Goal: Task Accomplishment & Management: Use online tool/utility

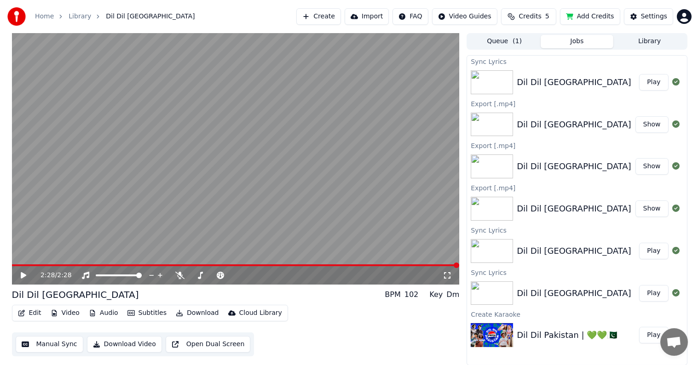
click at [44, 15] on link "Home" at bounding box center [44, 16] width 19 height 9
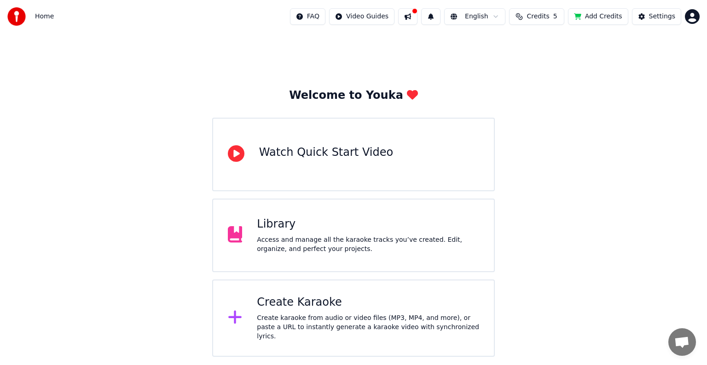
click at [314, 313] on div "Create Karaoke Create karaoke from audio or video files (MP3, MP4, and more), o…" at bounding box center [368, 318] width 222 height 46
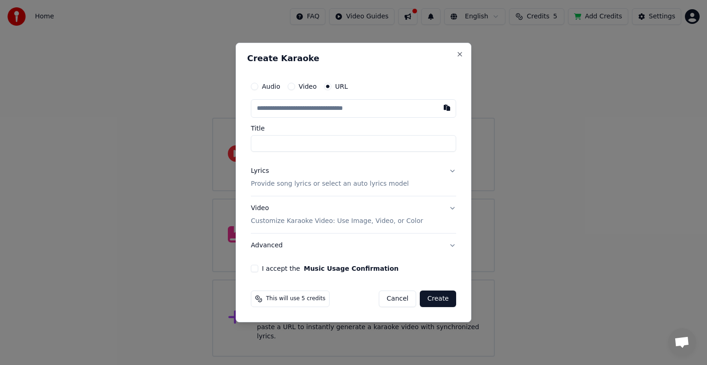
click at [404, 302] on button "Cancel" at bounding box center [397, 299] width 37 height 17
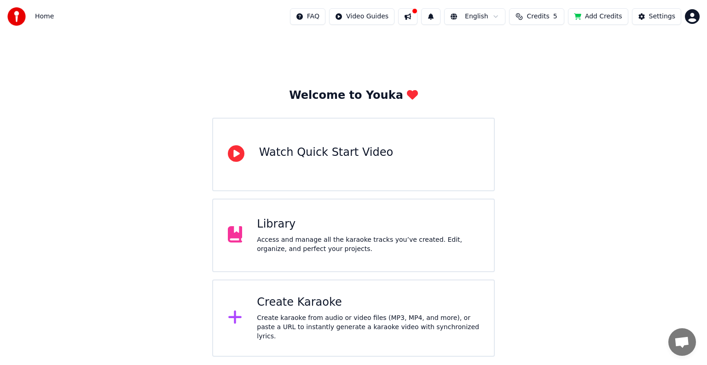
click at [272, 147] on div "Watch Quick Start Video" at bounding box center [326, 152] width 134 height 15
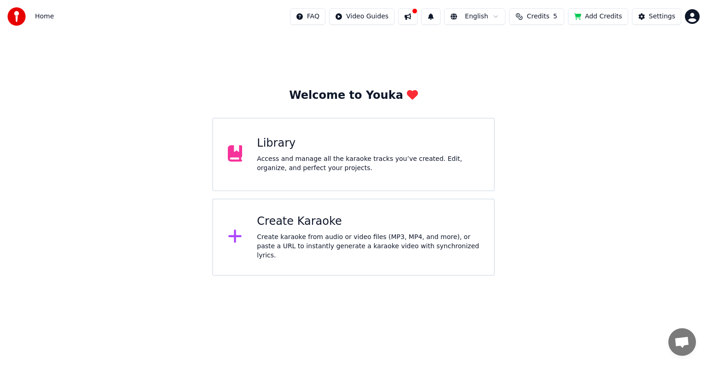
click at [267, 220] on div "Create Karaoke" at bounding box center [368, 221] width 222 height 15
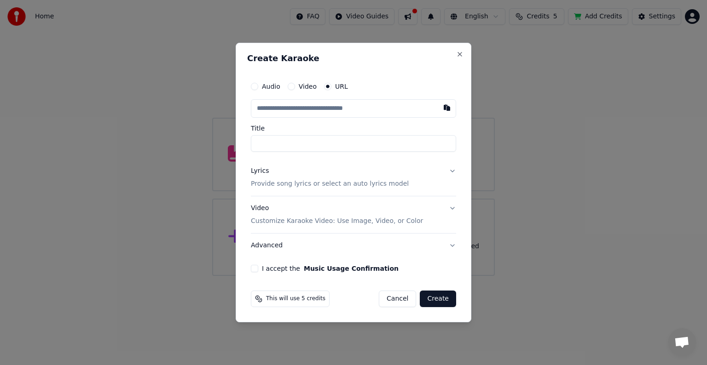
click at [294, 87] on div "Video" at bounding box center [302, 86] width 29 height 7
click at [289, 87] on button "Video" at bounding box center [291, 86] width 7 height 7
click at [263, 84] on label "Audio" at bounding box center [271, 87] width 18 height 6
click at [258, 84] on button "Audio" at bounding box center [254, 86] width 7 height 7
click at [331, 87] on div "URL" at bounding box center [336, 86] width 24 height 7
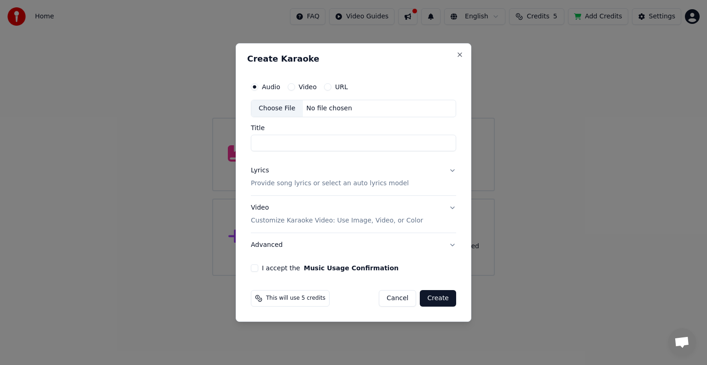
click at [328, 89] on button "URL" at bounding box center [327, 86] width 7 height 7
click at [290, 87] on button "Video" at bounding box center [291, 86] width 7 height 7
click at [256, 87] on button "Audio" at bounding box center [254, 86] width 7 height 7
click at [289, 145] on input "Title" at bounding box center [353, 143] width 205 height 17
click at [281, 107] on div "Choose File" at bounding box center [277, 108] width 52 height 17
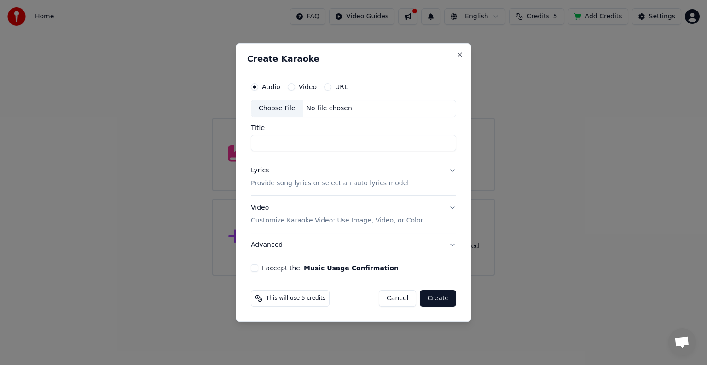
click at [270, 105] on div "Choose File" at bounding box center [277, 108] width 52 height 17
click at [278, 111] on div "Choose File" at bounding box center [277, 108] width 52 height 17
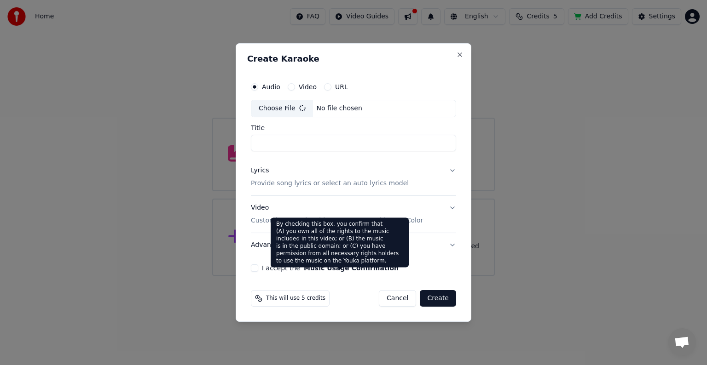
type input "**********"
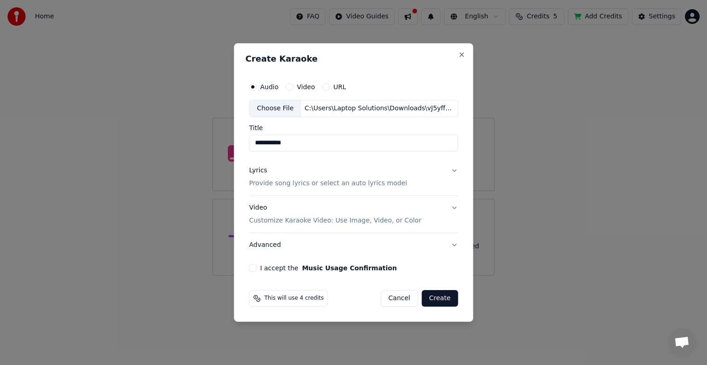
click at [433, 298] on button "Create" at bounding box center [440, 298] width 36 height 17
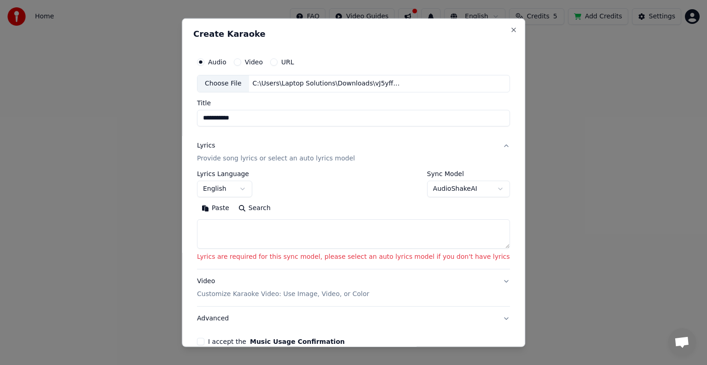
click at [311, 237] on textarea at bounding box center [353, 233] width 313 height 29
paste textarea "**********"
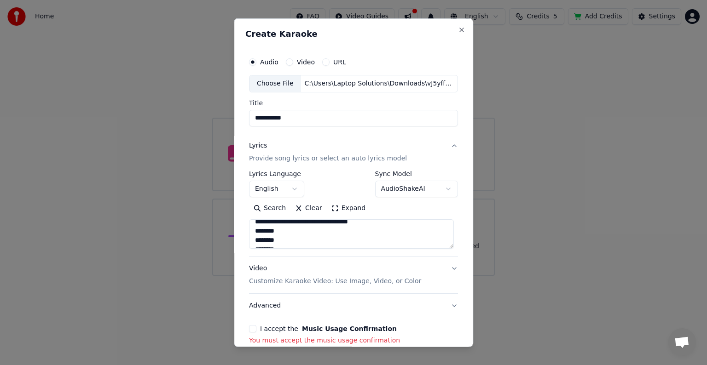
scroll to position [328, 0]
drag, startPoint x: 254, startPoint y: 232, endPoint x: 351, endPoint y: 248, distance: 98.0
click at [351, 248] on div "Search Clear Expand" at bounding box center [353, 225] width 209 height 48
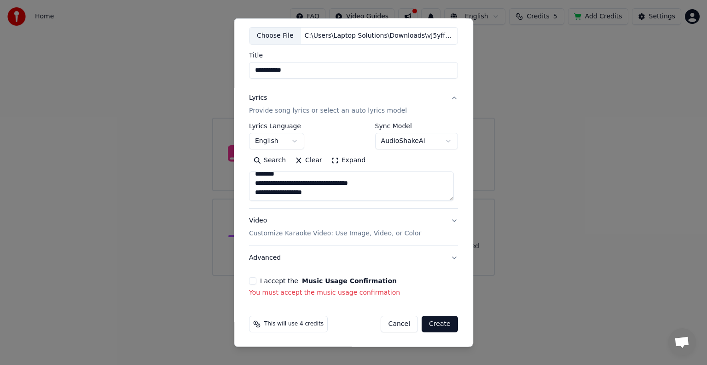
type textarea "**********"
click at [430, 323] on button "Create" at bounding box center [440, 324] width 36 height 17
click at [289, 140] on body "**********" at bounding box center [353, 138] width 707 height 276
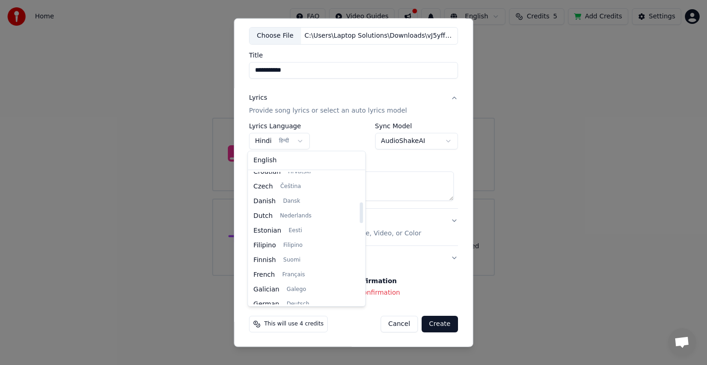
scroll to position [99, 0]
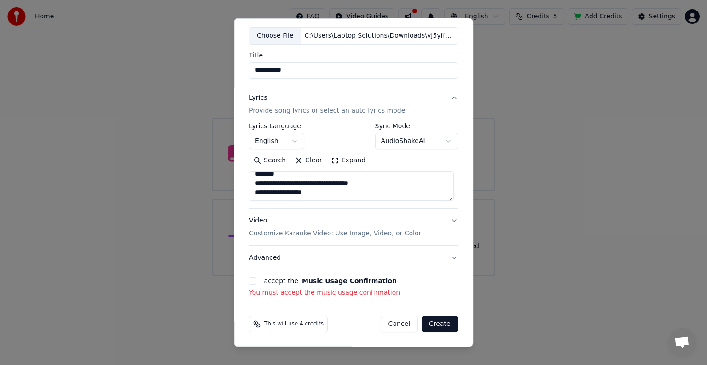
click at [437, 326] on button "Create" at bounding box center [440, 324] width 36 height 17
click at [440, 325] on button "Create" at bounding box center [440, 324] width 36 height 17
select select "**"
click at [260, 280] on label "I accept the Music Usage Confirmation" at bounding box center [328, 281] width 137 height 6
click at [256, 280] on button "I accept the Music Usage Confirmation" at bounding box center [252, 280] width 7 height 7
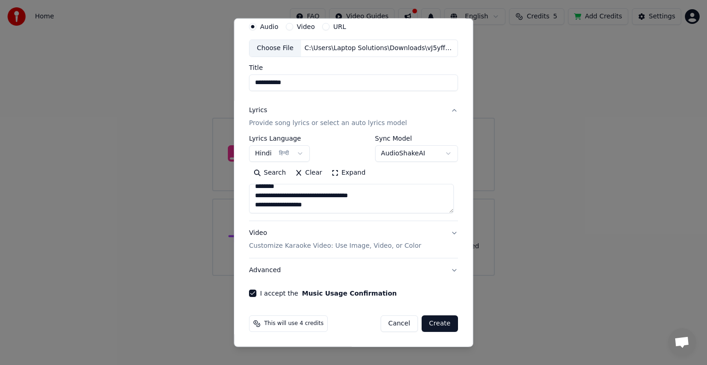
scroll to position [35, 0]
click at [422, 320] on button "Create" at bounding box center [440, 324] width 36 height 17
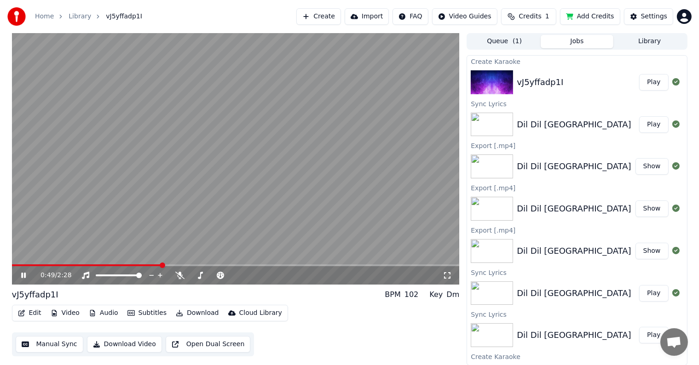
click at [33, 313] on button "Edit" at bounding box center [29, 313] width 31 height 13
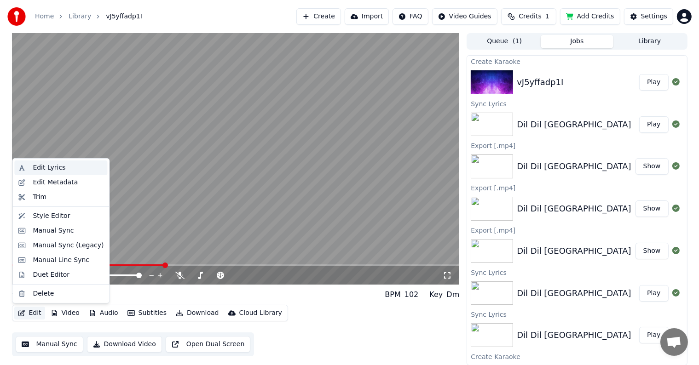
click at [58, 162] on div "Edit Lyrics" at bounding box center [60, 168] width 93 height 15
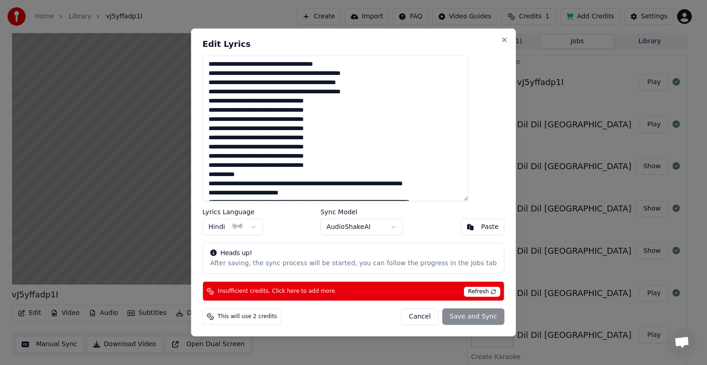
drag, startPoint x: 301, startPoint y: 62, endPoint x: 370, endPoint y: 64, distance: 69.1
click at [370, 64] on textarea at bounding box center [335, 129] width 266 height 146
drag, startPoint x: 290, startPoint y: 73, endPoint x: 389, endPoint y: 83, distance: 99.4
click at [397, 78] on textarea at bounding box center [335, 129] width 266 height 146
click at [409, 314] on button "Cancel" at bounding box center [419, 317] width 37 height 17
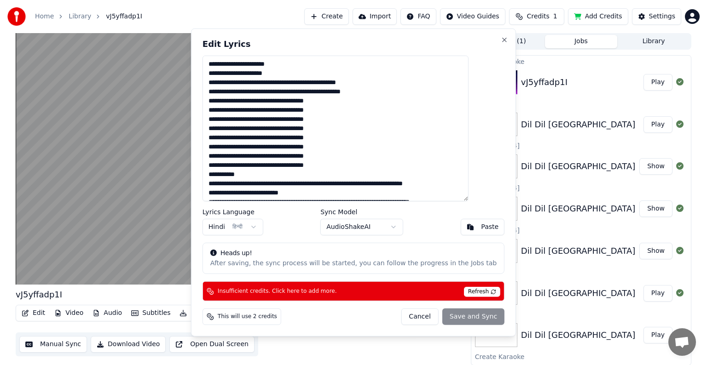
type textarea "**********"
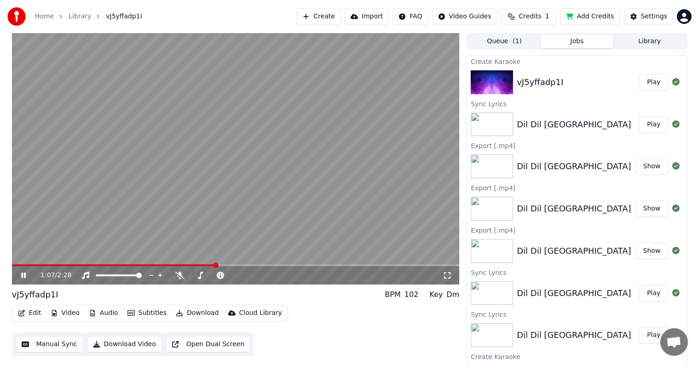
click at [318, 56] on video at bounding box center [236, 159] width 448 height 252
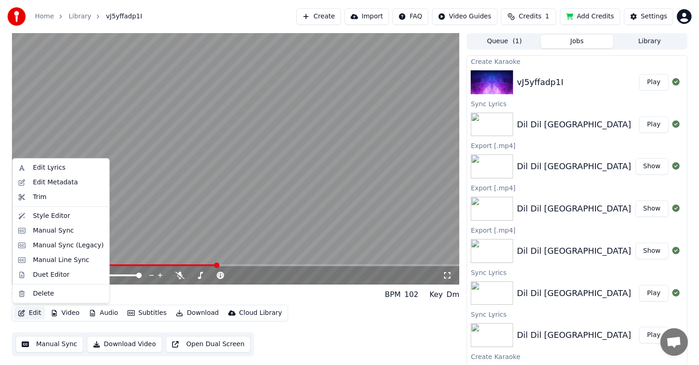
click at [24, 311] on icon "button" at bounding box center [21, 313] width 7 height 6
click at [64, 172] on div "Edit Lyrics" at bounding box center [68, 167] width 71 height 9
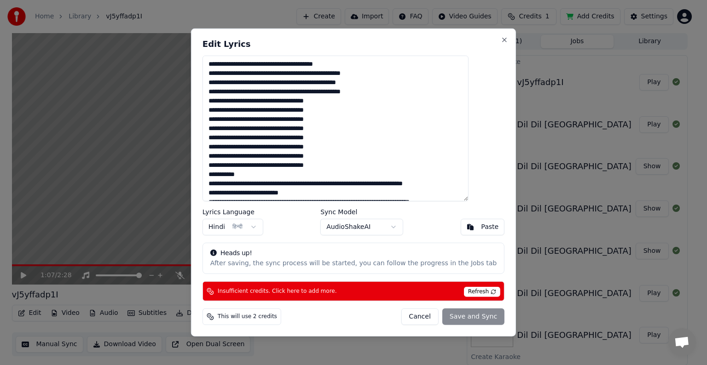
scroll to position [184, 0]
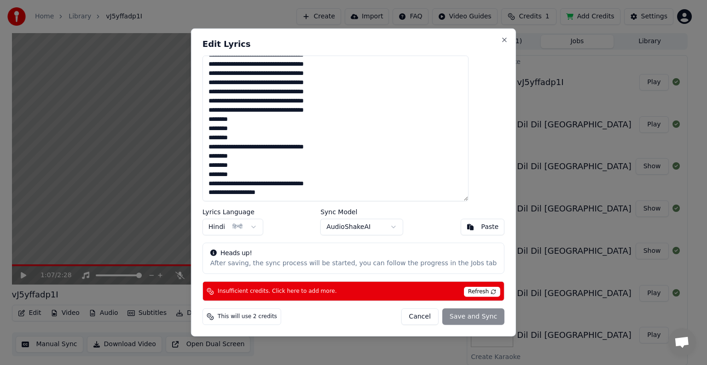
drag, startPoint x: 226, startPoint y: 65, endPoint x: 445, endPoint y: 288, distance: 312.1
click at [445, 288] on div "Edit Lyrics Lyrics Language Hindi हिन्दी Sync Model AudioShakeAI Paste Heads up…" at bounding box center [353, 183] width 325 height 308
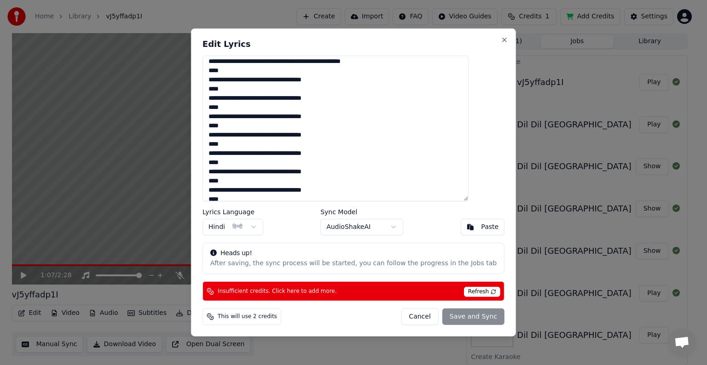
scroll to position [0, 0]
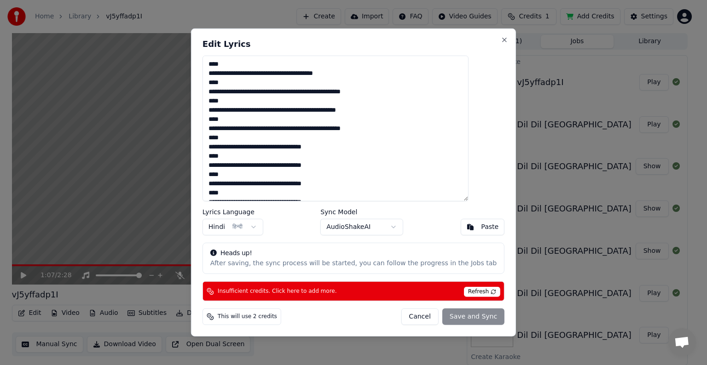
drag, startPoint x: 300, startPoint y: 73, endPoint x: 368, endPoint y: 75, distance: 68.2
click at [368, 75] on textarea at bounding box center [335, 129] width 266 height 146
drag, startPoint x: 293, startPoint y: 89, endPoint x: 398, endPoint y: 89, distance: 104.9
click at [398, 89] on textarea at bounding box center [335, 129] width 266 height 146
drag, startPoint x: 290, startPoint y: 111, endPoint x: 382, endPoint y: 108, distance: 92.5
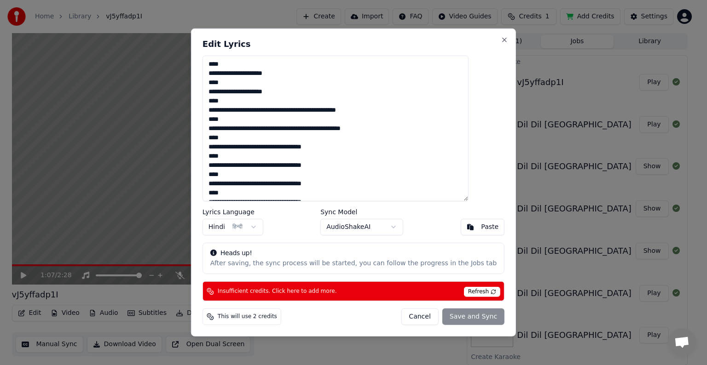
click at [382, 108] on textarea at bounding box center [335, 129] width 266 height 146
drag, startPoint x: 297, startPoint y: 129, endPoint x: 415, endPoint y: 133, distance: 117.9
click at [415, 133] on textarea at bounding box center [335, 129] width 266 height 146
drag, startPoint x: 272, startPoint y: 149, endPoint x: 355, endPoint y: 150, distance: 82.8
click at [360, 150] on textarea at bounding box center [335, 129] width 266 height 146
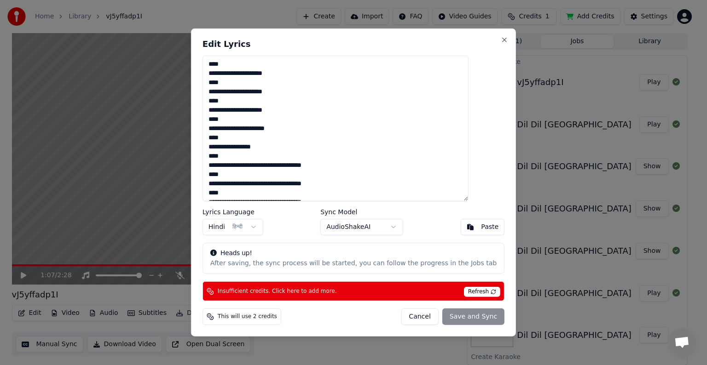
drag, startPoint x: 280, startPoint y: 167, endPoint x: 346, endPoint y: 168, distance: 65.8
click at [346, 168] on textarea at bounding box center [335, 129] width 266 height 146
drag, startPoint x: 272, startPoint y: 184, endPoint x: 351, endPoint y: 181, distance: 78.3
click at [351, 181] on textarea at bounding box center [335, 129] width 266 height 146
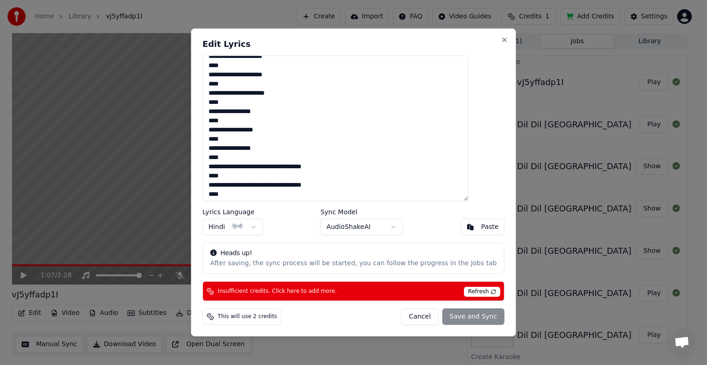
scroll to position [46, 0]
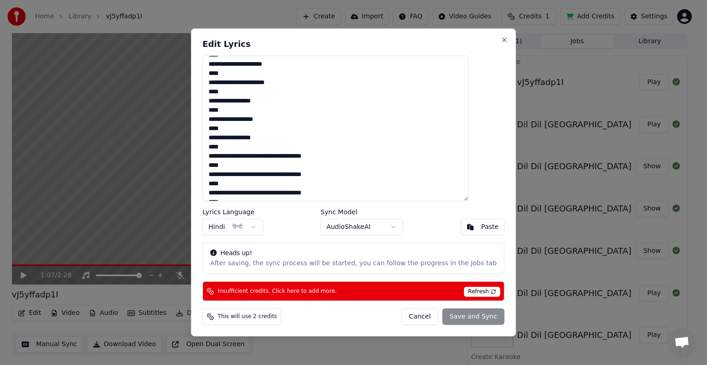
drag, startPoint x: 280, startPoint y: 158, endPoint x: 346, endPoint y: 157, distance: 65.3
click at [346, 157] on textarea at bounding box center [335, 129] width 266 height 146
drag, startPoint x: 272, startPoint y: 176, endPoint x: 355, endPoint y: 169, distance: 83.2
click at [355, 169] on textarea at bounding box center [335, 129] width 266 height 146
click at [333, 175] on textarea at bounding box center [335, 129] width 266 height 146
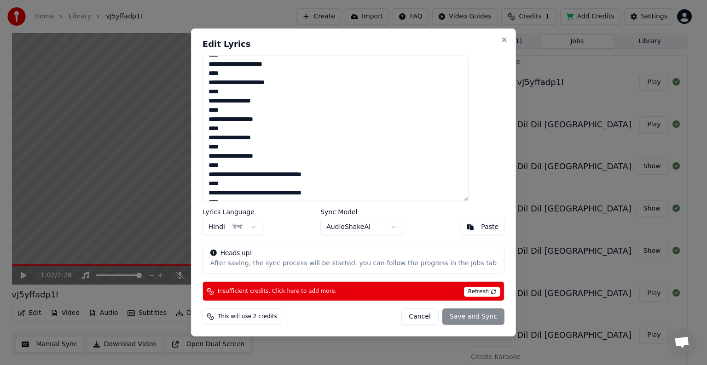
drag, startPoint x: 272, startPoint y: 175, endPoint x: 352, endPoint y: 174, distance: 80.1
click at [352, 174] on textarea at bounding box center [335, 129] width 266 height 146
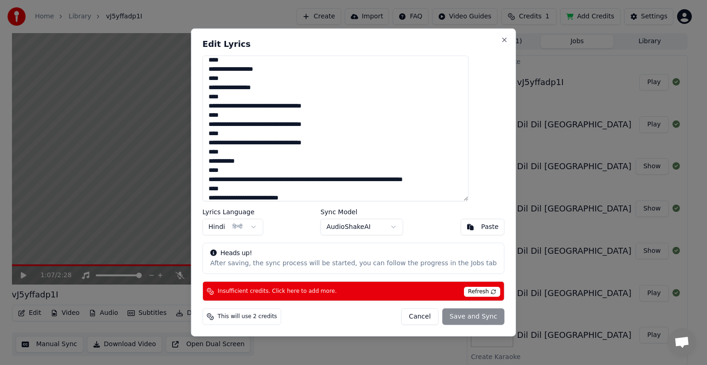
scroll to position [138, 0]
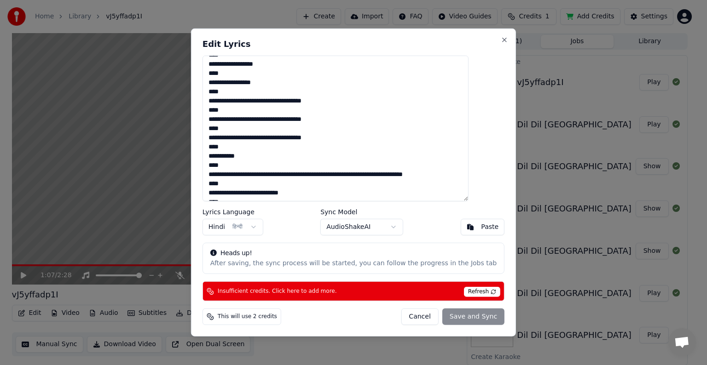
drag, startPoint x: 281, startPoint y: 99, endPoint x: 350, endPoint y: 100, distance: 69.0
click at [350, 100] on textarea at bounding box center [335, 129] width 266 height 146
drag, startPoint x: 272, startPoint y: 118, endPoint x: 337, endPoint y: 119, distance: 64.9
click at [337, 119] on textarea at bounding box center [335, 129] width 266 height 146
drag, startPoint x: 280, startPoint y: 137, endPoint x: 340, endPoint y: 138, distance: 59.8
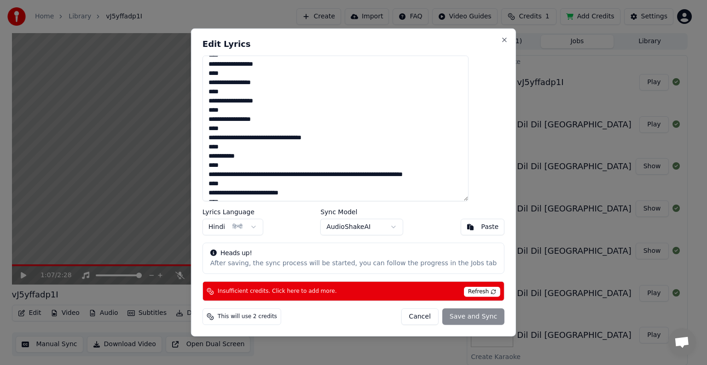
click at [340, 138] on textarea at bounding box center [335, 129] width 266 height 146
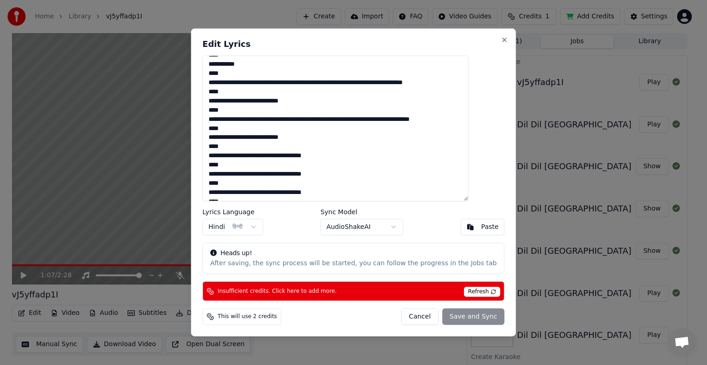
drag, startPoint x: 368, startPoint y: 81, endPoint x: 462, endPoint y: 85, distance: 94.0
click at [462, 85] on textarea at bounding box center [335, 129] width 266 height 146
drag, startPoint x: 277, startPoint y: 99, endPoint x: 329, endPoint y: 102, distance: 52.1
click at [329, 102] on textarea at bounding box center [335, 129] width 266 height 146
drag, startPoint x: 365, startPoint y: 120, endPoint x: 387, endPoint y: 133, distance: 25.6
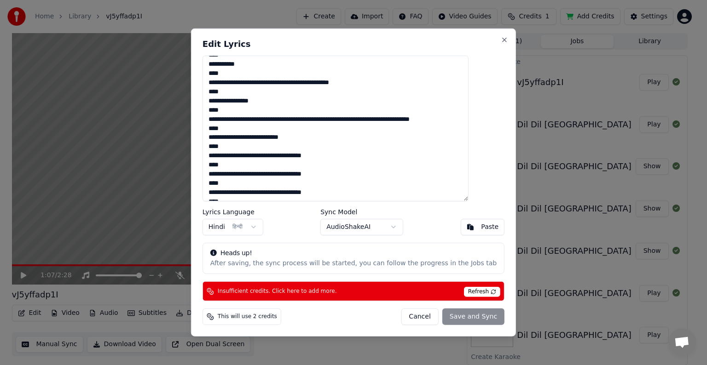
click at [387, 133] on textarea at bounding box center [335, 129] width 266 height 146
click at [276, 137] on textarea at bounding box center [335, 129] width 266 height 146
click at [313, 137] on textarea at bounding box center [335, 129] width 266 height 146
drag, startPoint x: 276, startPoint y: 136, endPoint x: 342, endPoint y: 139, distance: 66.3
click at [342, 139] on textarea at bounding box center [335, 129] width 266 height 146
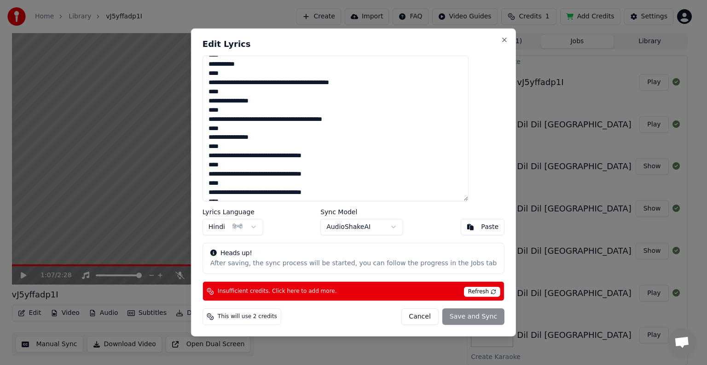
drag, startPoint x: 272, startPoint y: 156, endPoint x: 363, endPoint y: 162, distance: 90.4
click at [363, 162] on textarea at bounding box center [335, 129] width 266 height 146
click at [355, 162] on textarea at bounding box center [335, 129] width 266 height 146
drag, startPoint x: 272, startPoint y: 156, endPoint x: 340, endPoint y: 156, distance: 67.2
click at [340, 156] on textarea at bounding box center [335, 129] width 266 height 146
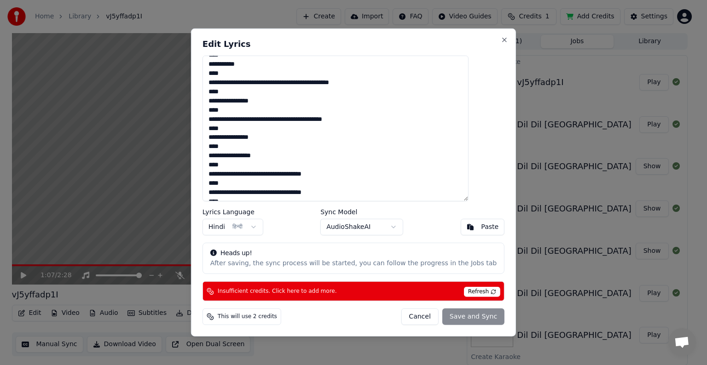
drag, startPoint x: 282, startPoint y: 173, endPoint x: 350, endPoint y: 173, distance: 67.6
click at [350, 173] on textarea at bounding box center [335, 129] width 266 height 146
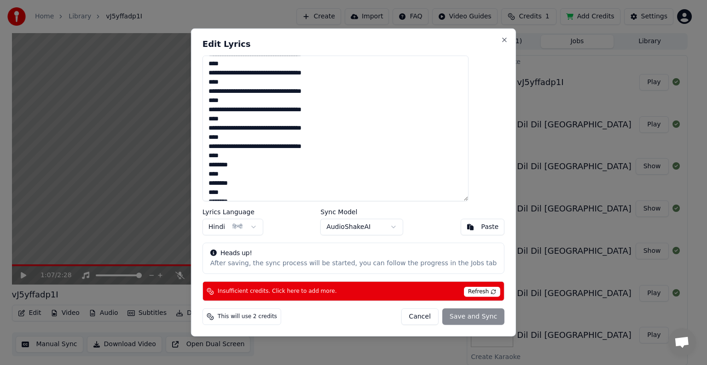
scroll to position [322, 0]
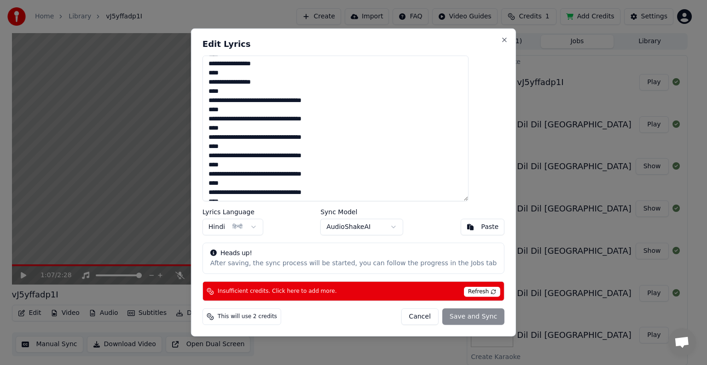
drag, startPoint x: 272, startPoint y: 103, endPoint x: 342, endPoint y: 105, distance: 69.5
click at [342, 105] on textarea "**********" at bounding box center [335, 129] width 266 height 146
drag, startPoint x: 280, startPoint y: 118, endPoint x: 353, endPoint y: 121, distance: 72.8
click at [353, 121] on textarea "**********" at bounding box center [335, 129] width 266 height 146
drag, startPoint x: 272, startPoint y: 138, endPoint x: 339, endPoint y: 138, distance: 66.7
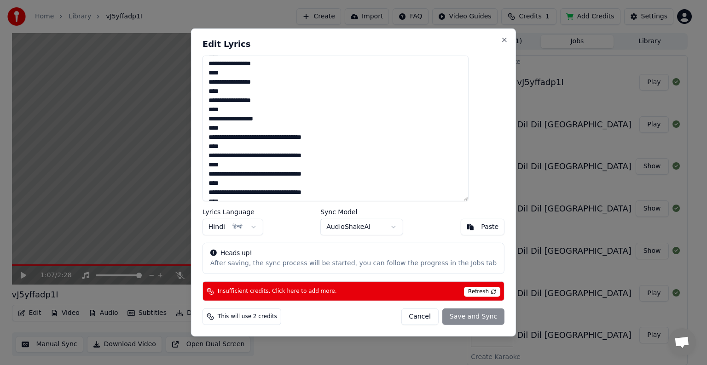
click at [339, 138] on textarea "**********" at bounding box center [335, 129] width 266 height 146
drag, startPoint x: 280, startPoint y: 156, endPoint x: 341, endPoint y: 158, distance: 60.3
click at [341, 158] on textarea "**********" at bounding box center [335, 129] width 266 height 146
drag, startPoint x: 273, startPoint y: 173, endPoint x: 347, endPoint y: 175, distance: 74.1
click at [347, 175] on textarea "**********" at bounding box center [335, 129] width 266 height 146
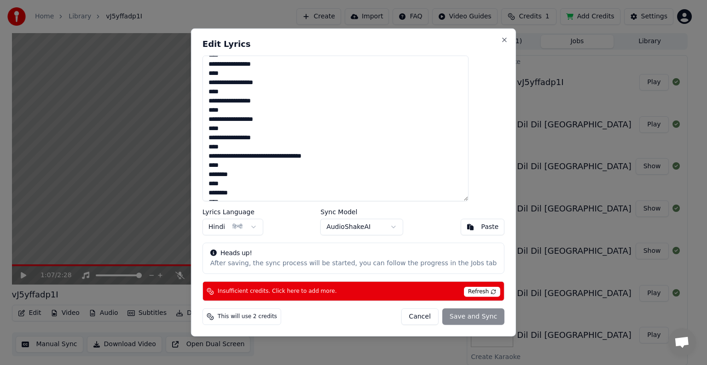
scroll to position [368, 0]
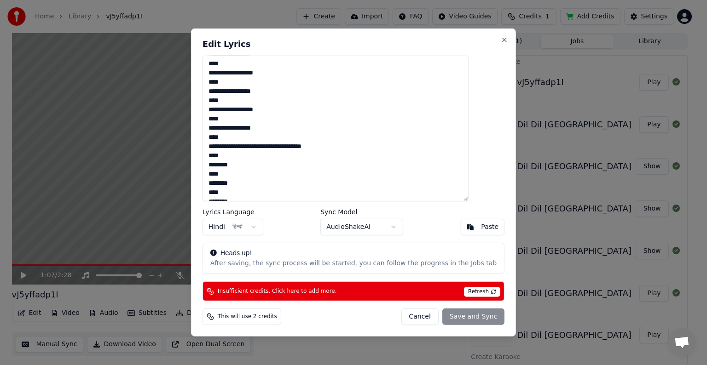
drag, startPoint x: 282, startPoint y: 147, endPoint x: 339, endPoint y: 148, distance: 57.5
click at [339, 148] on textarea "**********" at bounding box center [335, 129] width 266 height 146
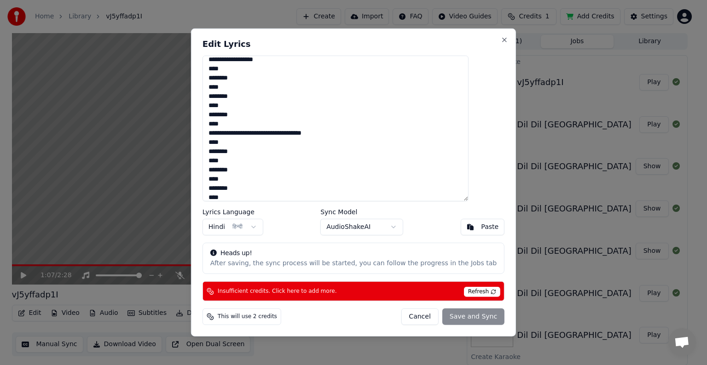
scroll to position [460, 0]
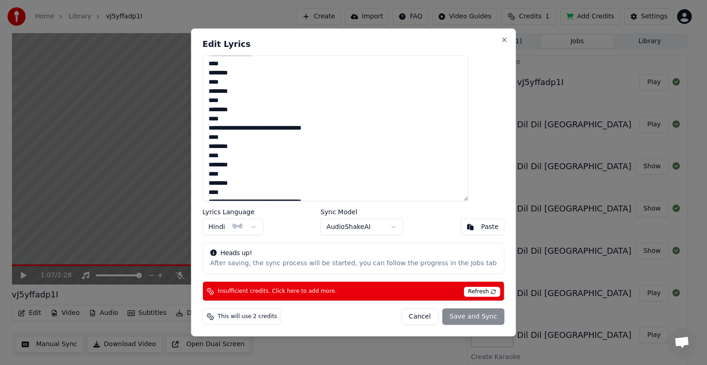
drag, startPoint x: 282, startPoint y: 130, endPoint x: 352, endPoint y: 132, distance: 70.0
click at [352, 132] on textarea "**********" at bounding box center [335, 129] width 266 height 146
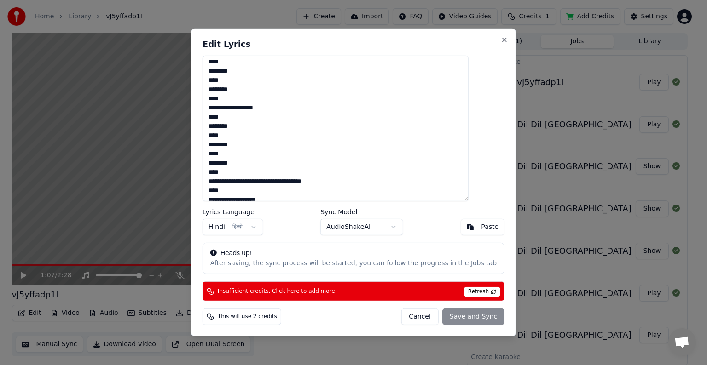
scroll to position [487, 0]
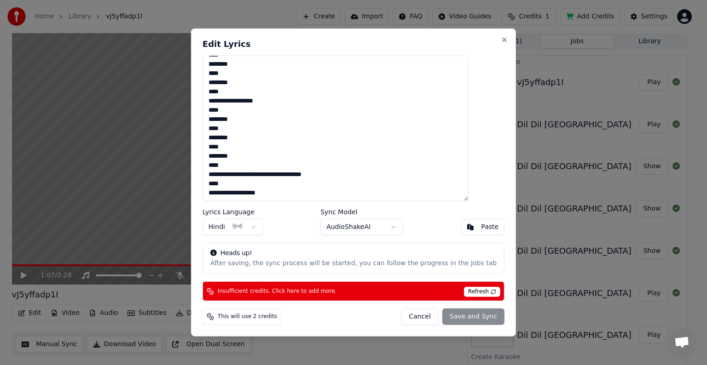
drag, startPoint x: 281, startPoint y: 172, endPoint x: 350, endPoint y: 173, distance: 69.0
click at [350, 173] on textarea "**********" at bounding box center [335, 129] width 266 height 146
click at [440, 317] on div "Cancel Save and Sync" at bounding box center [453, 317] width 104 height 17
click at [347, 177] on textarea "**********" at bounding box center [335, 129] width 266 height 146
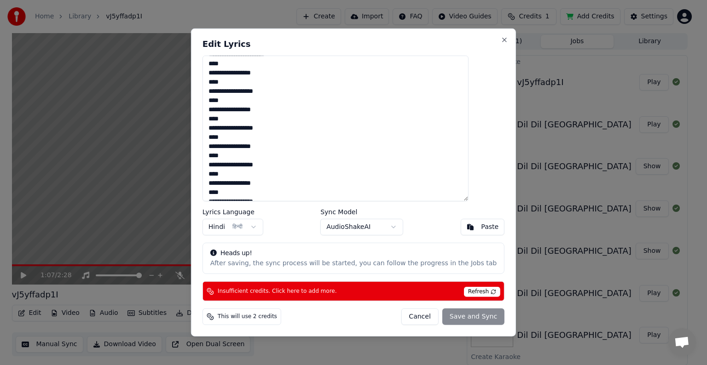
scroll to position [0, 0]
click at [263, 229] on button "Hindi हिन्दी" at bounding box center [232, 227] width 61 height 17
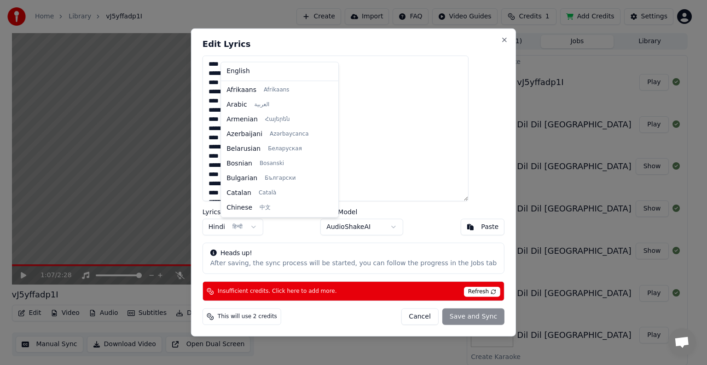
scroll to position [191, 0]
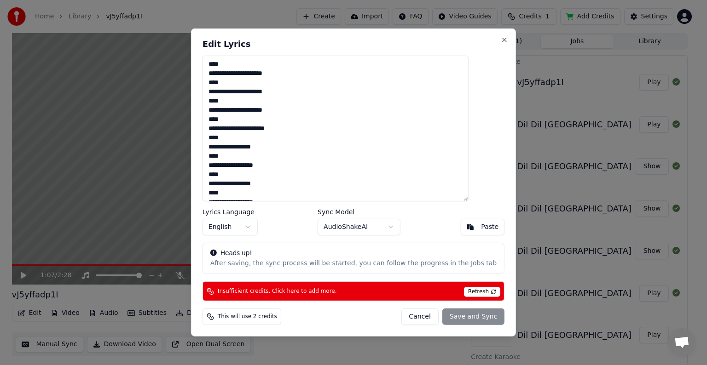
click at [451, 318] on div "Cancel Save and Sync" at bounding box center [453, 317] width 104 height 17
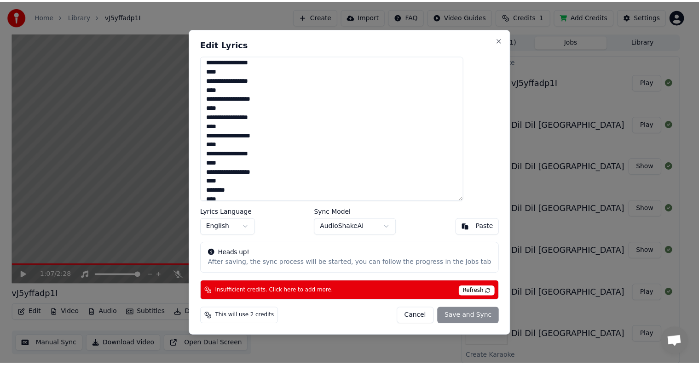
scroll to position [487, 0]
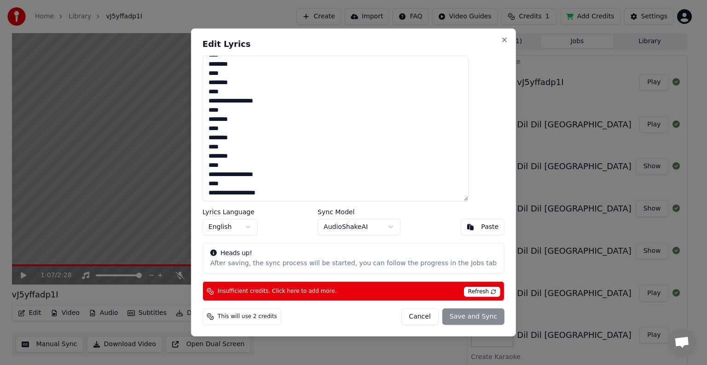
drag, startPoint x: 224, startPoint y: 63, endPoint x: 312, endPoint y: 217, distance: 177.7
click at [312, 217] on div "**********" at bounding box center [353, 183] width 325 height 308
click at [424, 317] on button "Cancel" at bounding box center [419, 317] width 37 height 17
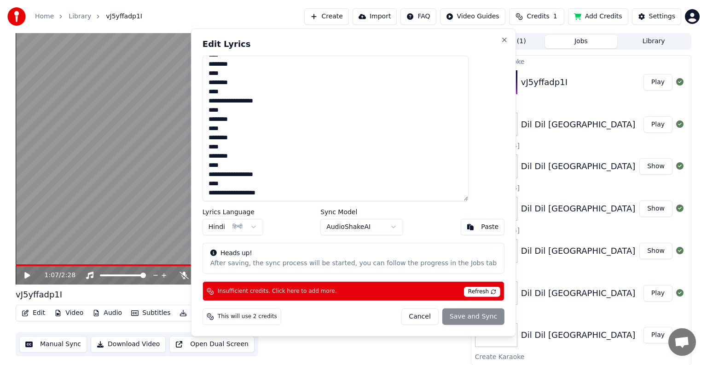
type textarea "**********"
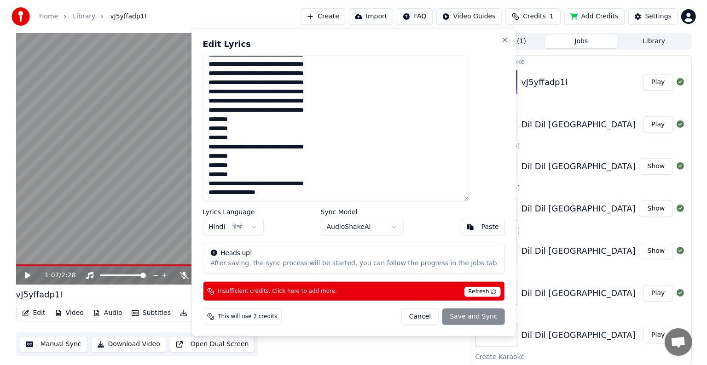
scroll to position [184, 0]
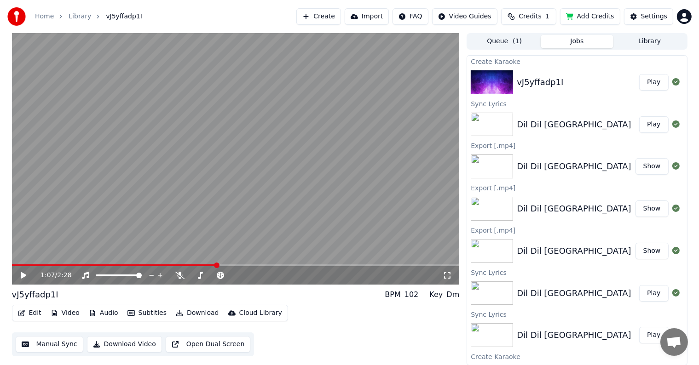
click at [24, 310] on icon "button" at bounding box center [21, 313] width 7 height 6
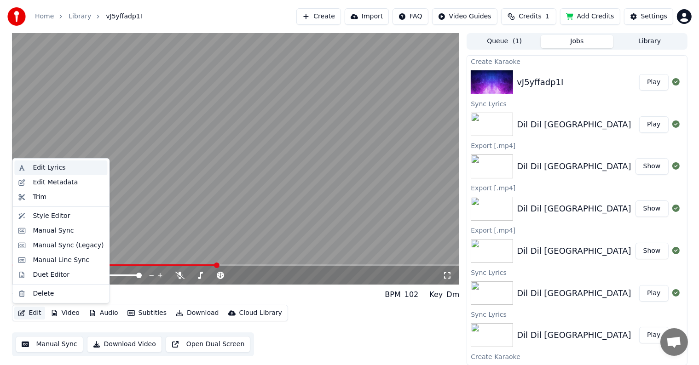
click at [35, 169] on div "Edit Lyrics" at bounding box center [49, 167] width 33 height 9
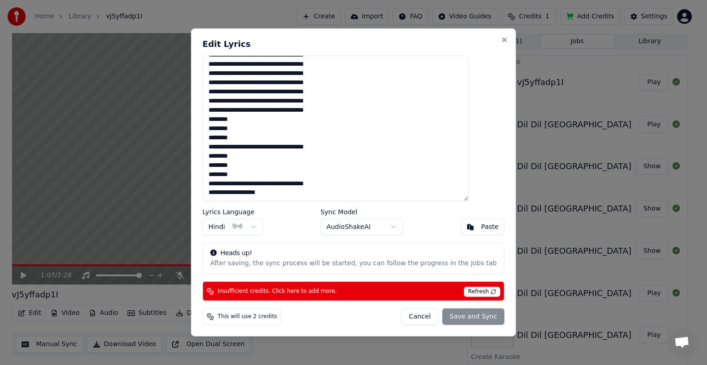
drag, startPoint x: 226, startPoint y: 63, endPoint x: 423, endPoint y: 208, distance: 245.1
click at [423, 208] on div "Edit Lyrics Lyrics Language Hindi हिन्दी Sync Model AudioShakeAI Paste Heads up…" at bounding box center [353, 183] width 325 height 308
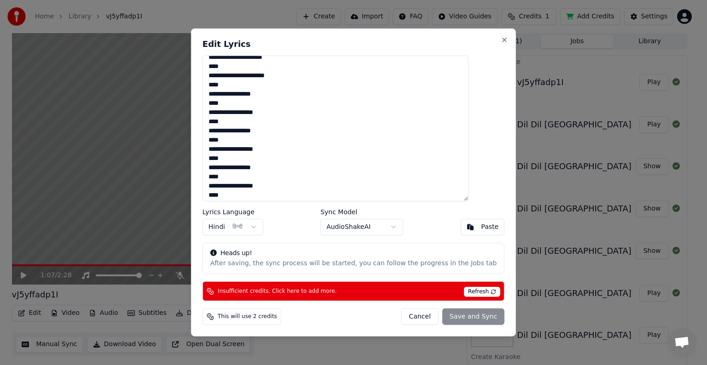
scroll to position [0, 0]
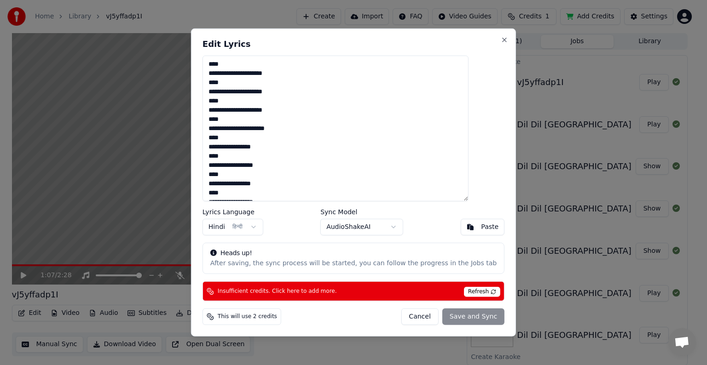
click at [464, 290] on span "Refresh" at bounding box center [482, 292] width 36 height 10
click at [441, 322] on div "Cancel Save and Sync" at bounding box center [453, 317] width 104 height 17
click at [442, 319] on div "Cancel Save and Sync" at bounding box center [453, 317] width 104 height 17
click at [277, 313] on span "This will use 2 credits" at bounding box center [247, 316] width 59 height 7
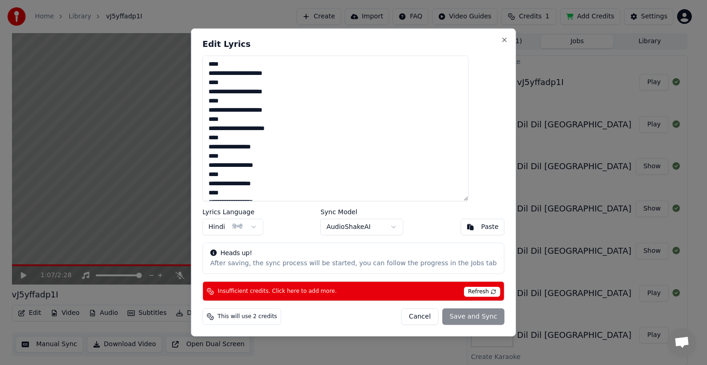
click at [355, 324] on div "This will use 2 credits Cancel Save and Sync" at bounding box center [353, 317] width 302 height 17
click at [275, 232] on body "Home Library vJ5yffadp1I Create Import FAQ Video Guides Credits 1 Add Credits S…" at bounding box center [349, 182] width 699 height 365
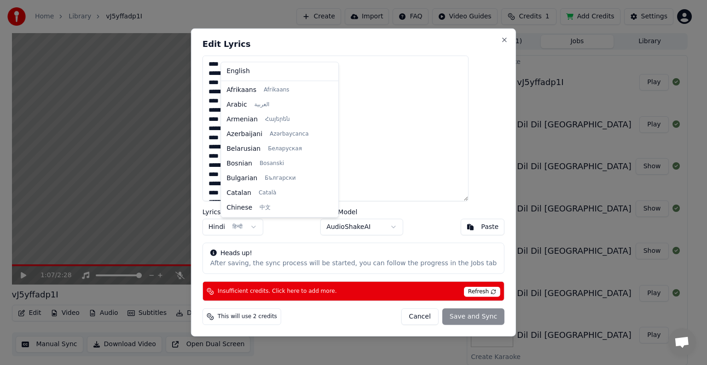
scroll to position [191, 0]
click at [425, 179] on body "Home Library vJ5yffadp1I Create Import FAQ Video Guides Credits 1 Add Credits S…" at bounding box center [349, 182] width 699 height 365
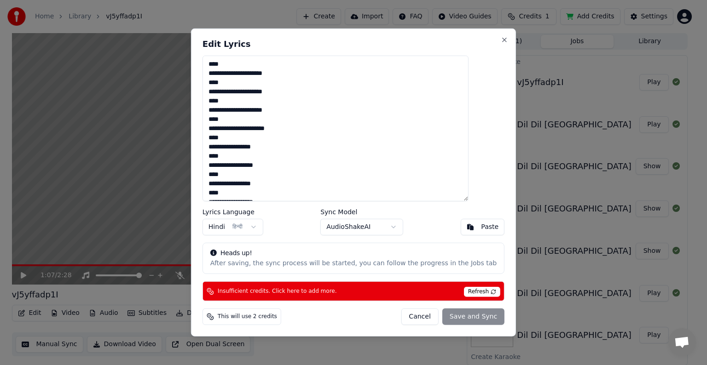
click at [265, 226] on body "Home Library vJ5yffadp1I Create Import FAQ Video Guides Credits 1 Add Credits S…" at bounding box center [349, 182] width 699 height 365
click at [407, 315] on button "Cancel" at bounding box center [419, 317] width 37 height 17
type textarea "**********"
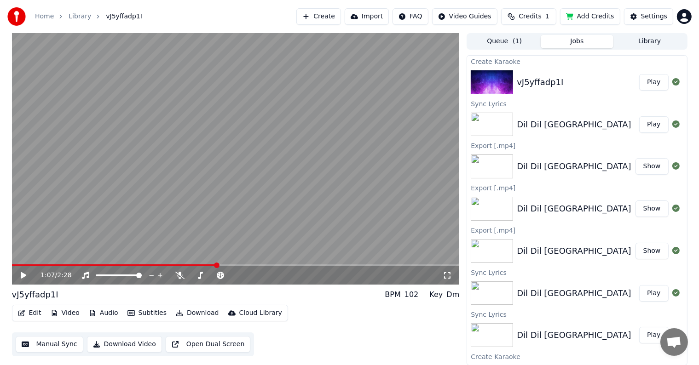
click at [48, 17] on link "Home" at bounding box center [44, 16] width 19 height 9
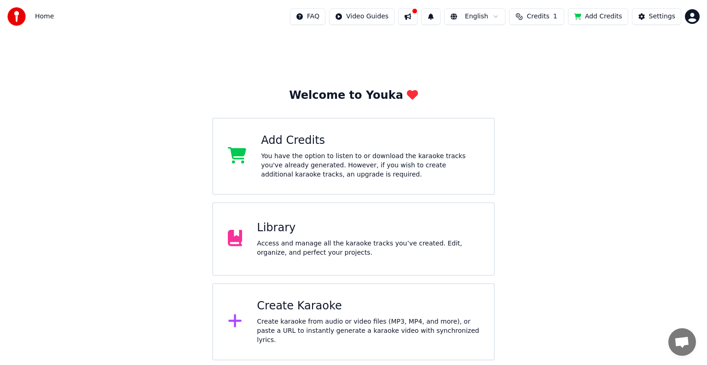
click at [290, 314] on div "Create Karaoke" at bounding box center [368, 306] width 222 height 15
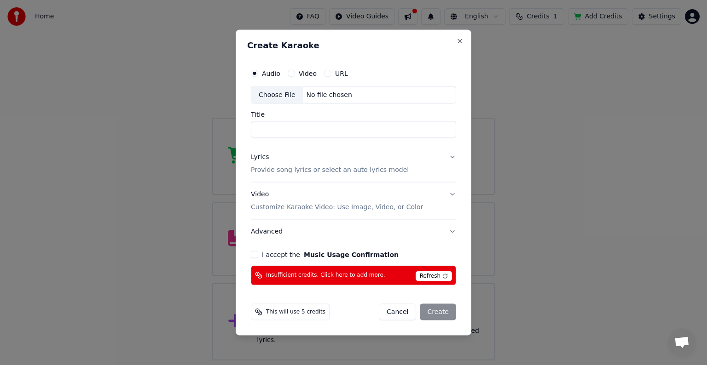
click at [283, 95] on div "Choose File" at bounding box center [277, 95] width 52 height 17
type input "**********"
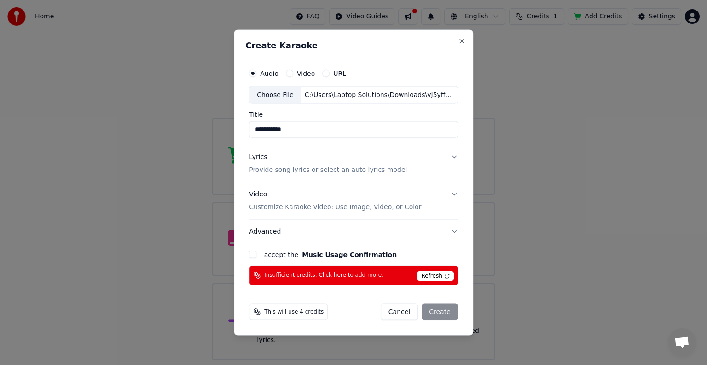
click at [254, 253] on button "I accept the Music Usage Confirmation" at bounding box center [252, 254] width 7 height 7
click at [428, 280] on span "Refresh" at bounding box center [435, 276] width 36 height 10
click at [431, 313] on div "Cancel Create" at bounding box center [419, 312] width 77 height 17
click at [458, 43] on button "Close" at bounding box center [461, 41] width 7 height 7
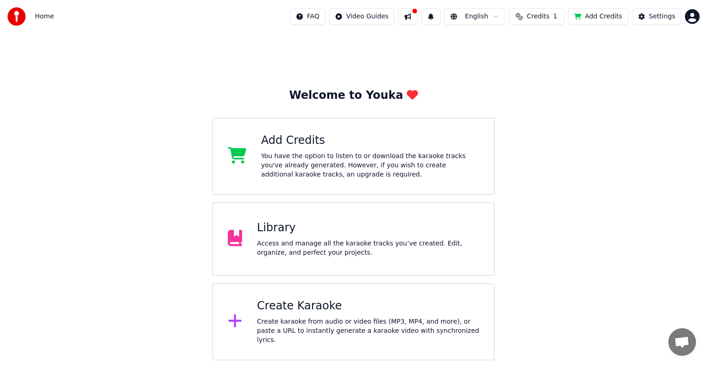
click at [515, 260] on div "Welcome to Youka Add Credits You have the option to listen to or download the k…" at bounding box center [353, 197] width 707 height 328
